Goal: Information Seeking & Learning: Understand process/instructions

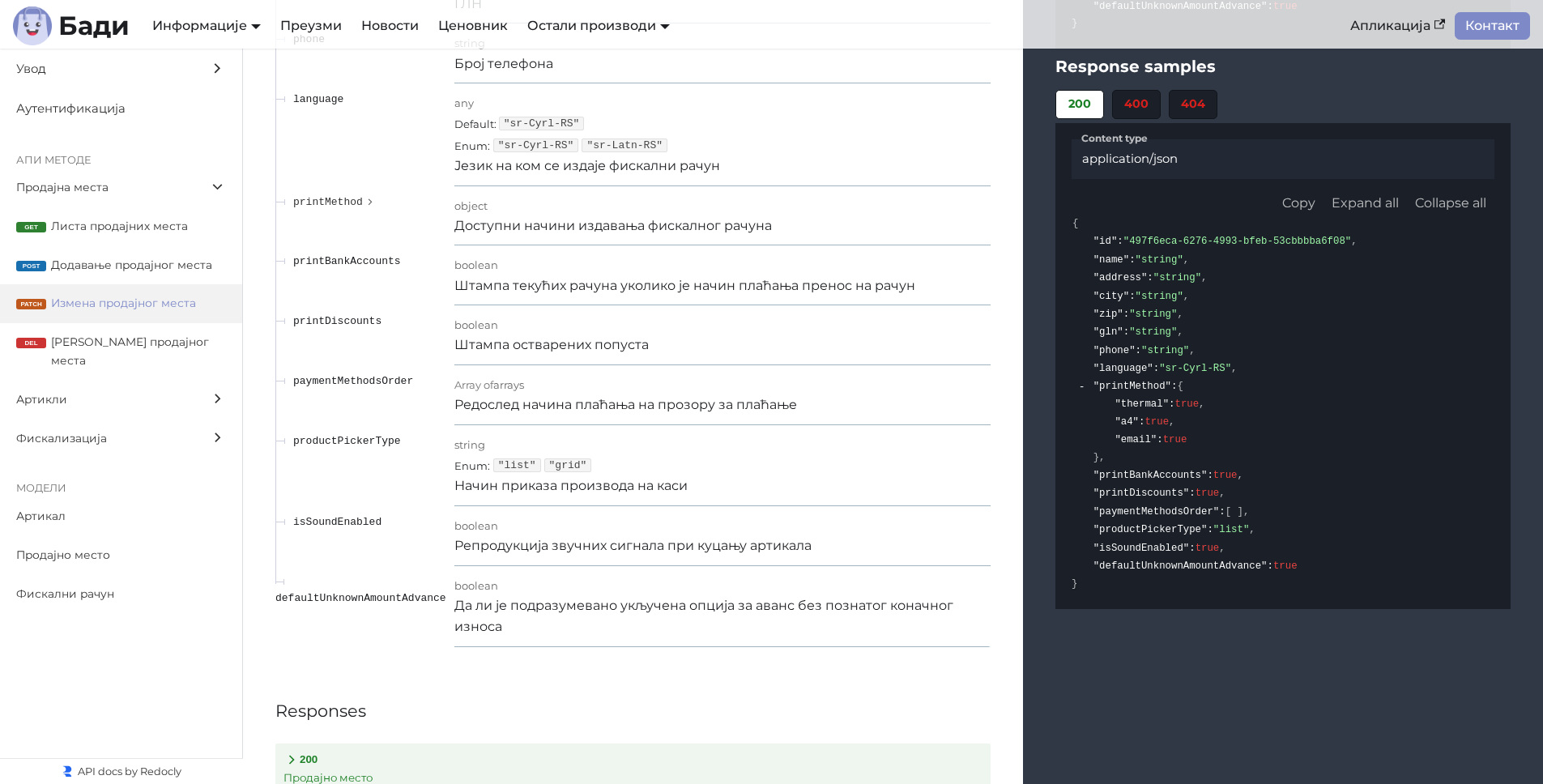
scroll to position [3130, 0]
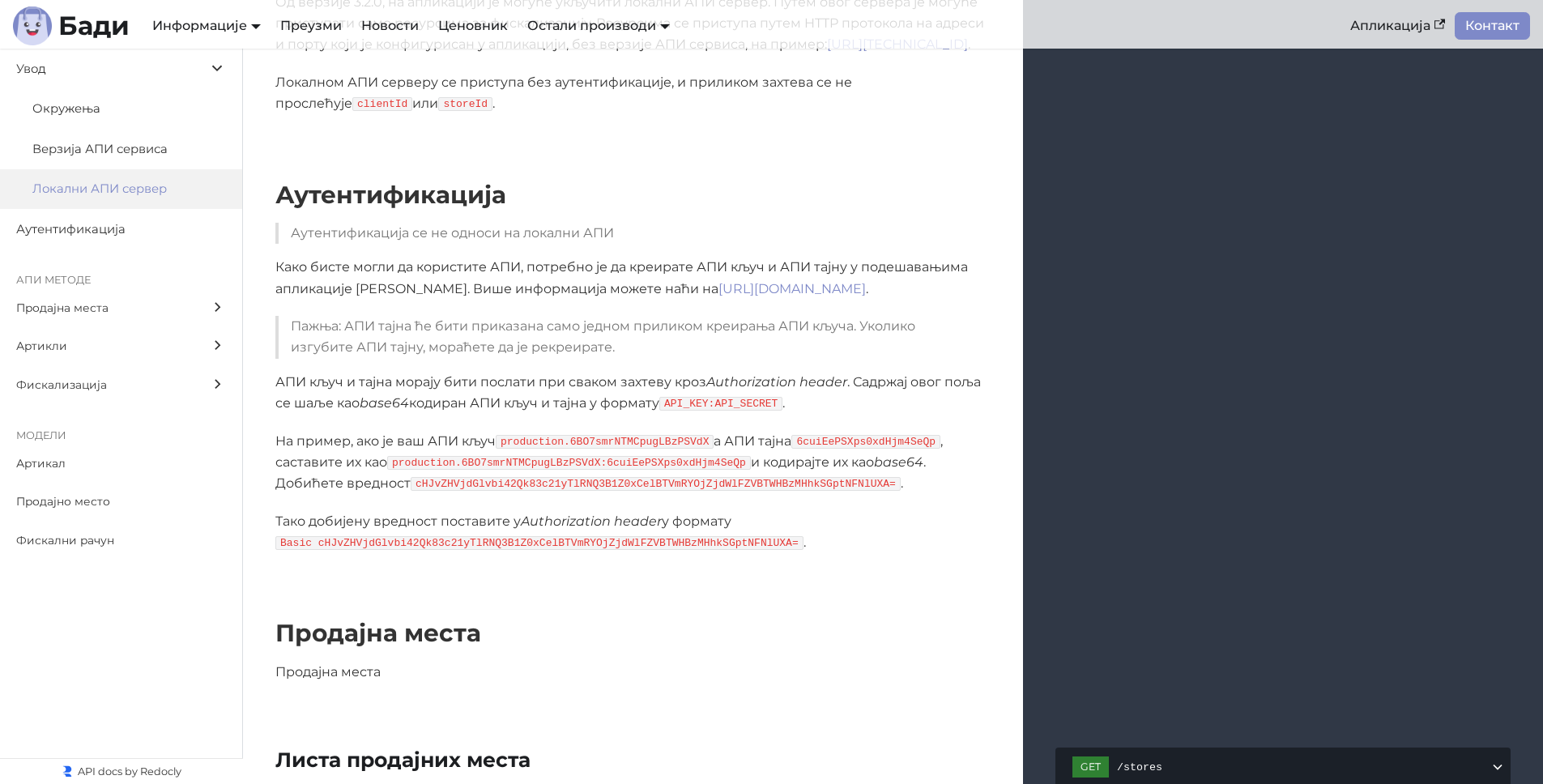
scroll to position [877, 0]
click at [114, 342] on span "Артикли" at bounding box center [106, 346] width 179 height 19
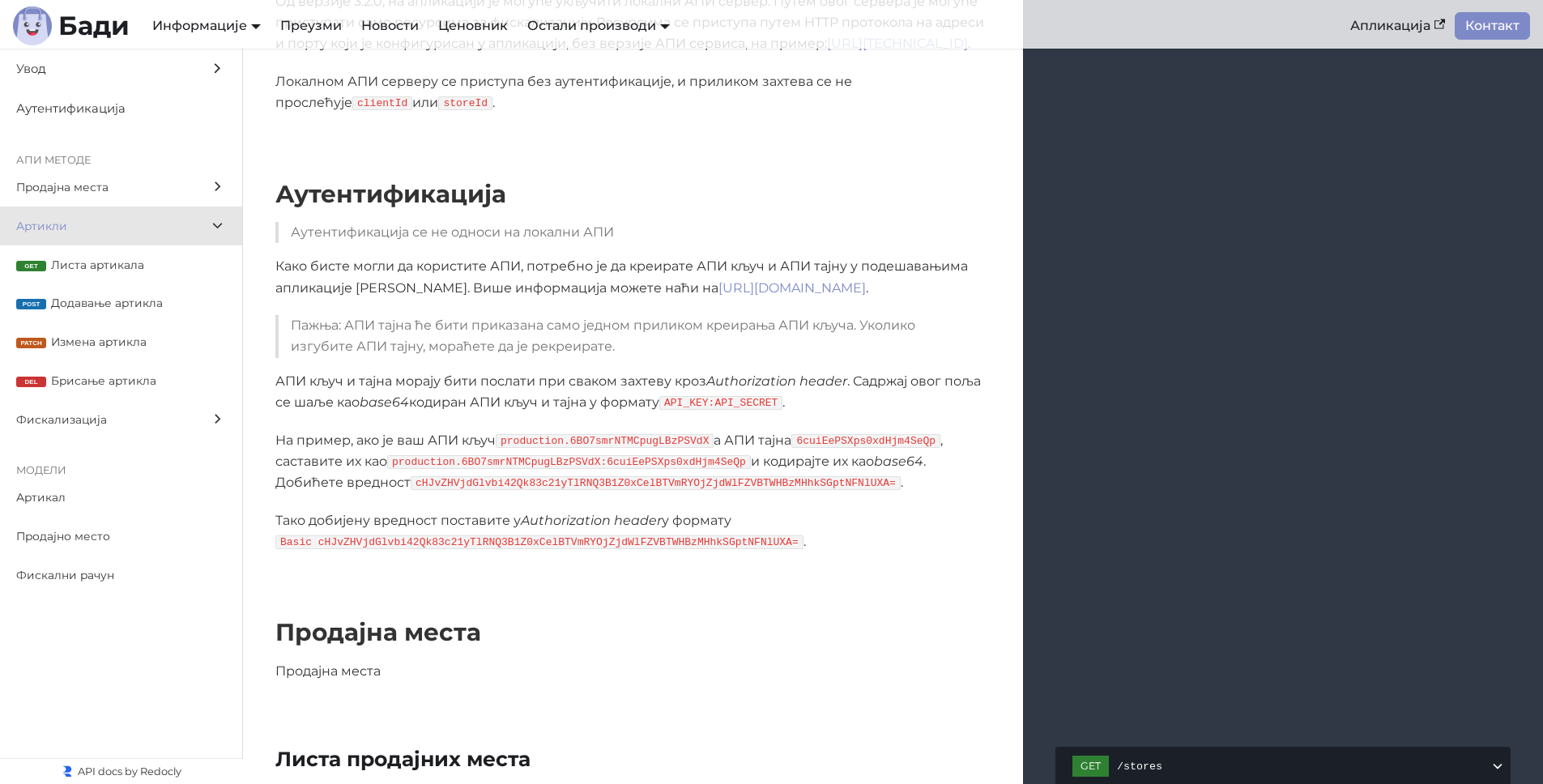
scroll to position [6759, 0]
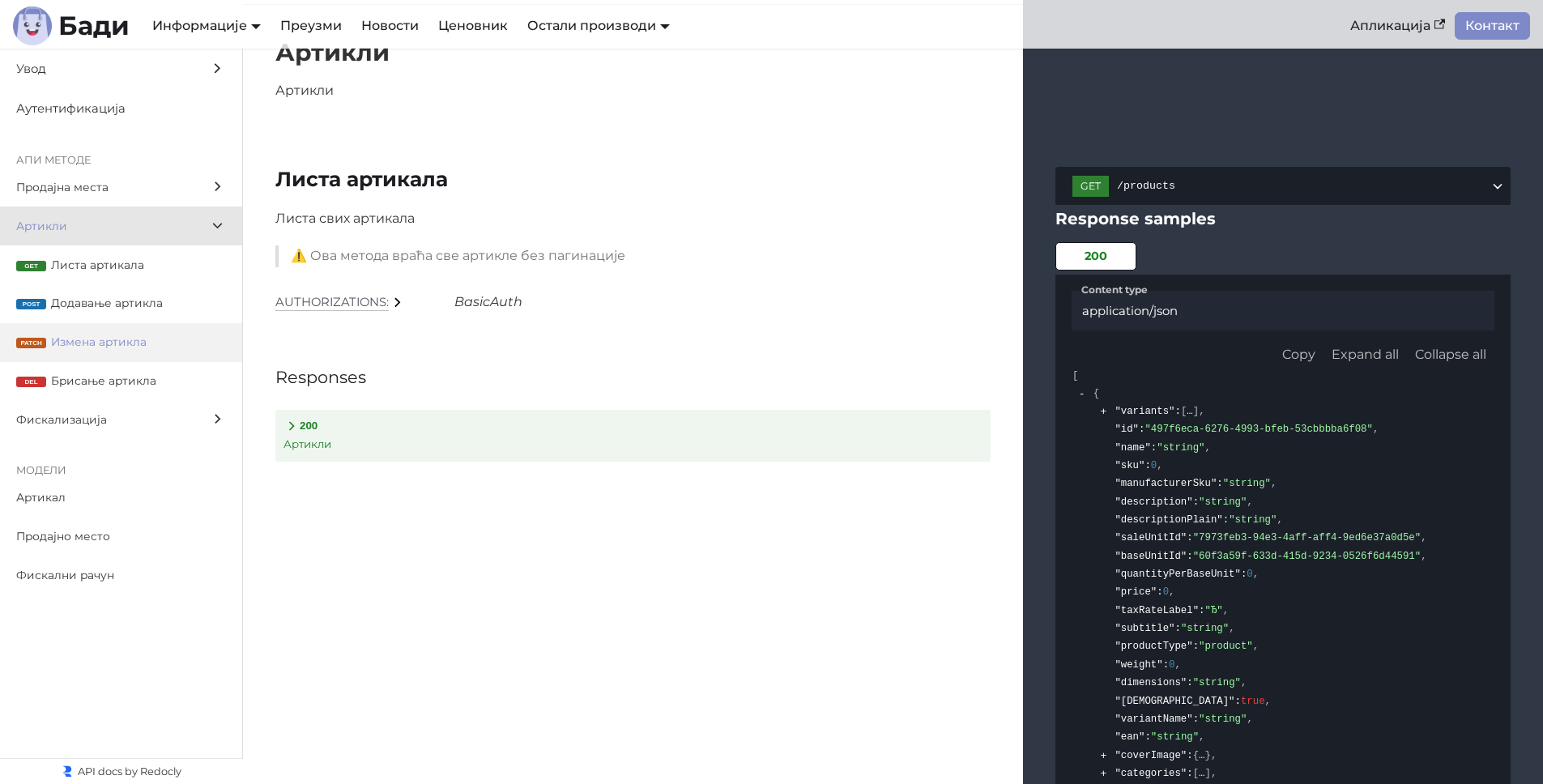
click at [153, 334] on span "Измена артикла" at bounding box center [139, 342] width 175 height 19
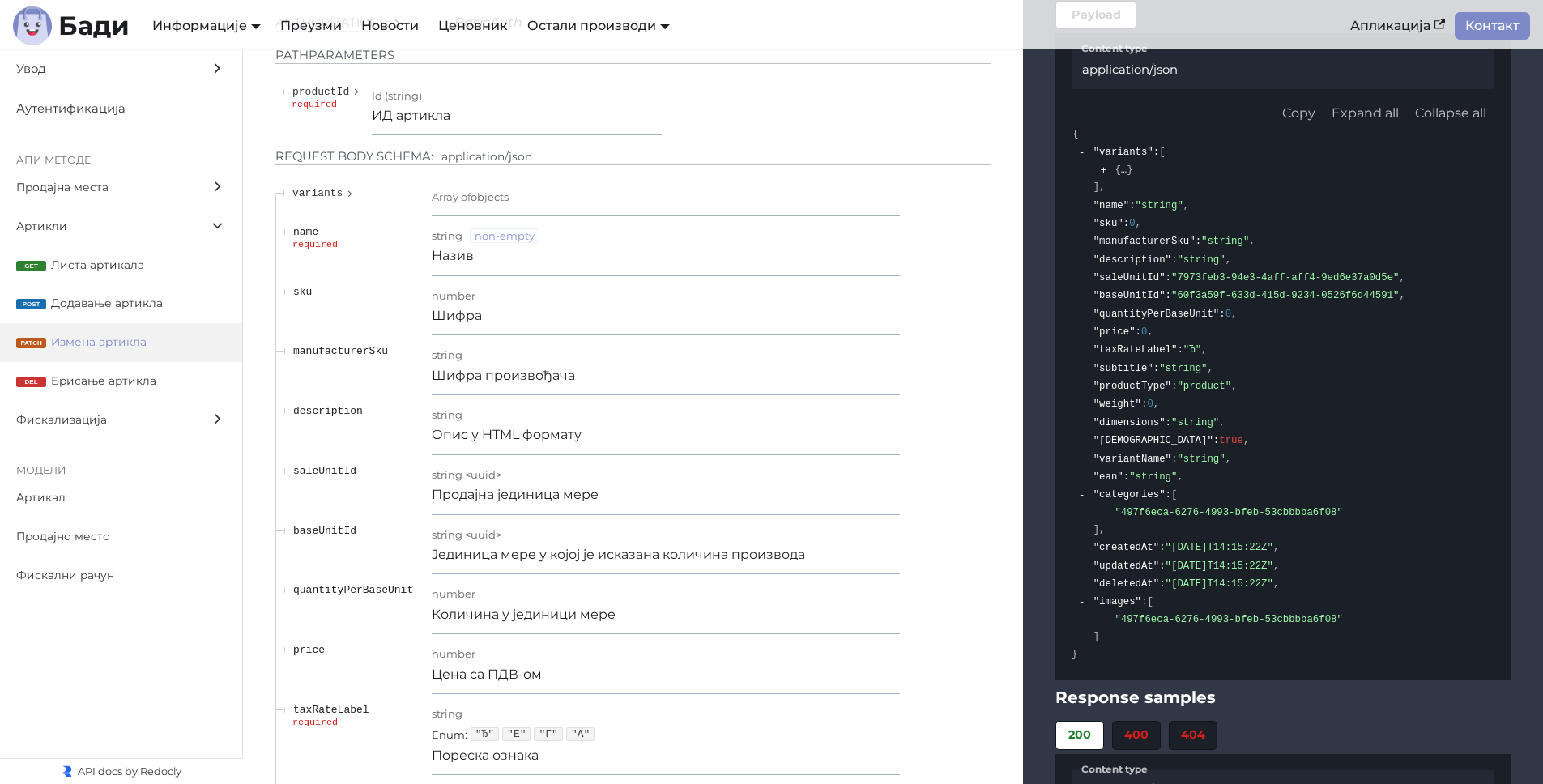
scroll to position [9608, 0]
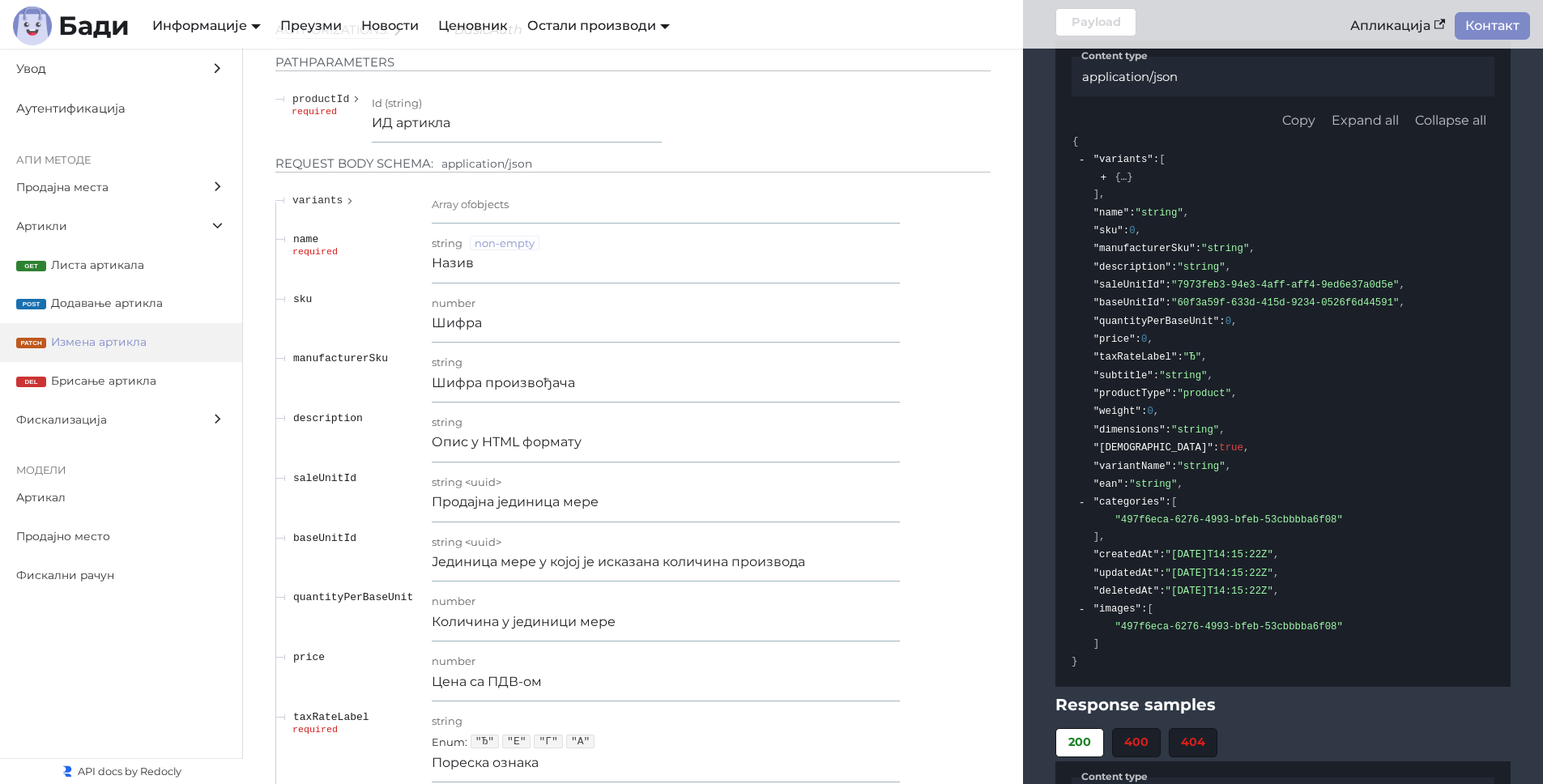
click at [630, 274] on p "Назив" at bounding box center [666, 263] width 468 height 21
